Goal: Task Accomplishment & Management: Use online tool/utility

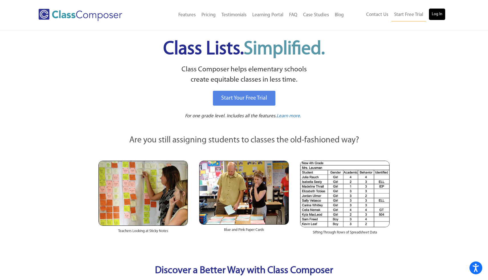
click at [441, 15] on link "Log In" at bounding box center [436, 14] width 16 height 11
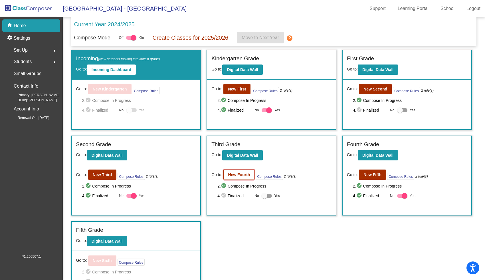
click at [239, 178] on button "New Fourth" at bounding box center [238, 174] width 31 height 10
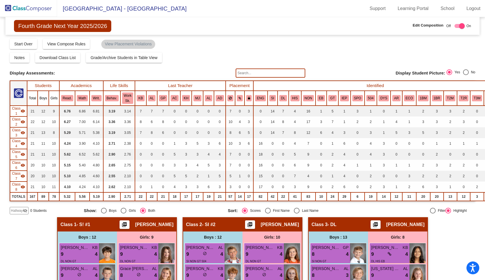
click at [21, 210] on span "Hallway" at bounding box center [17, 210] width 12 height 5
